Goal: Task Accomplishment & Management: Complete application form

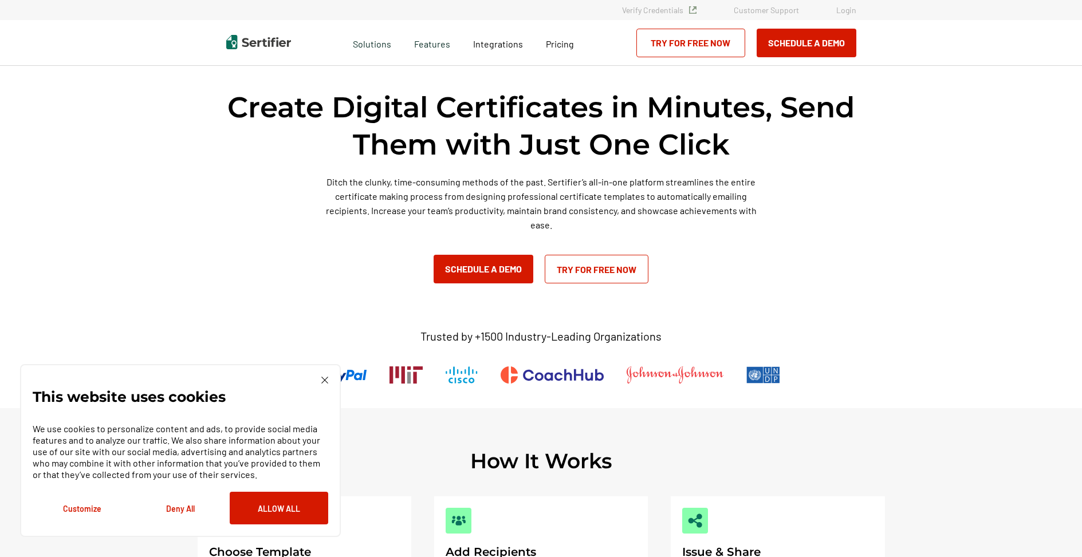
click at [600, 278] on link "Try for Free Now" at bounding box center [597, 269] width 104 height 29
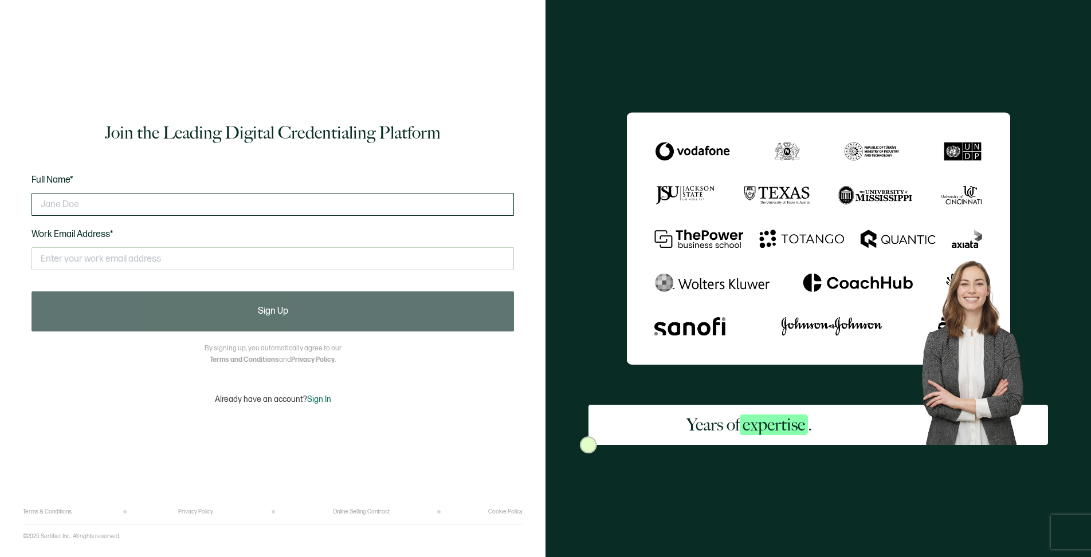
click at [103, 211] on input "text" at bounding box center [273, 204] width 482 height 23
type input "[PERSON_NAME]"
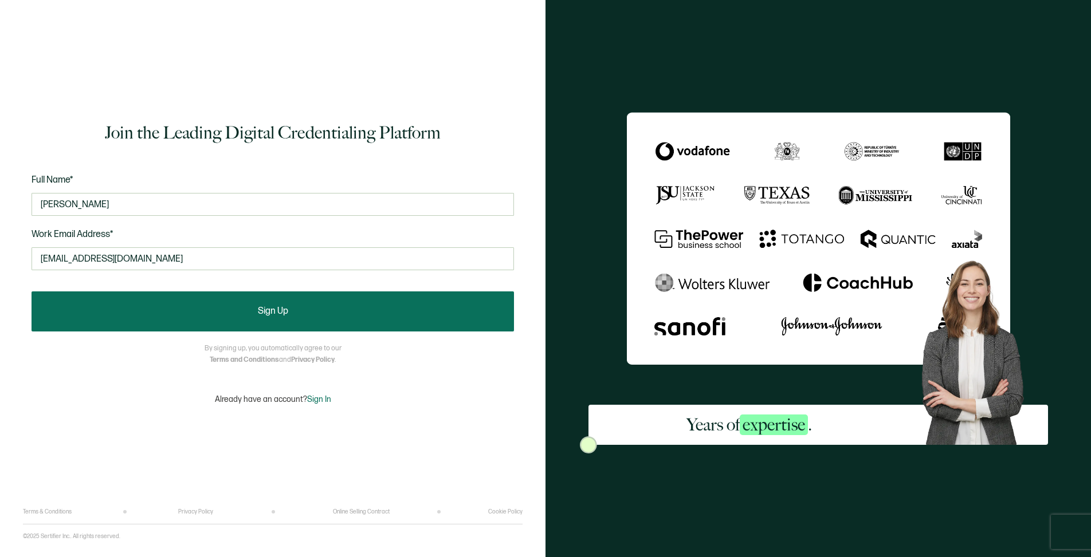
type input "jskipwor@charlotte.edu"
click at [256, 307] on button "Sign Up" at bounding box center [273, 312] width 482 height 40
